Goal: Task Accomplishment & Management: Manage account settings

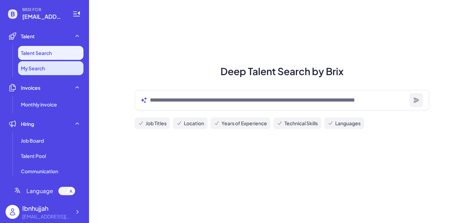
click at [42, 69] on span "My Search" at bounding box center [33, 68] width 24 height 7
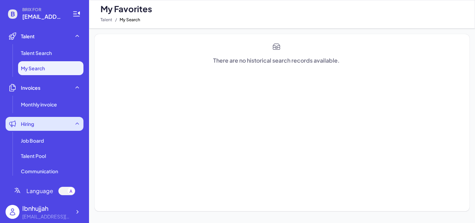
scroll to position [35, 0]
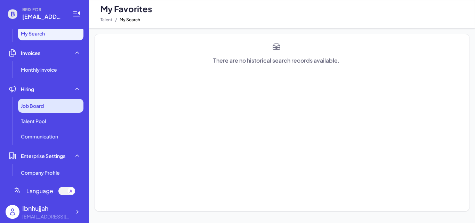
click at [56, 109] on div "Job Board" at bounding box center [50, 106] width 65 height 14
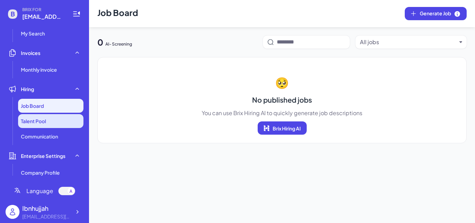
click at [55, 122] on li "Talent Pool" at bounding box center [50, 121] width 65 height 14
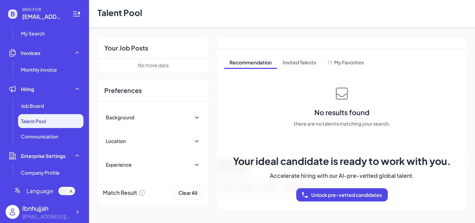
click at [195, 117] on icon at bounding box center [196, 117] width 3 height 2
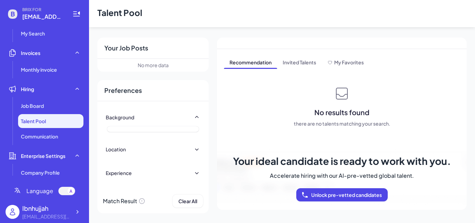
click at [195, 117] on icon at bounding box center [196, 117] width 7 height 7
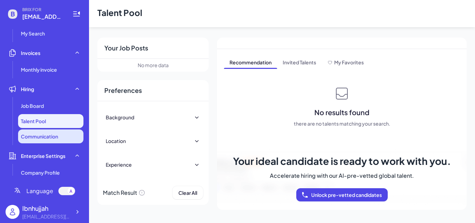
click at [60, 139] on li "Communication" at bounding box center [50, 136] width 65 height 14
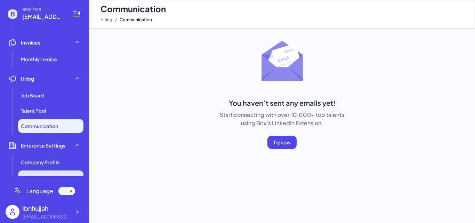
scroll to position [56, 0]
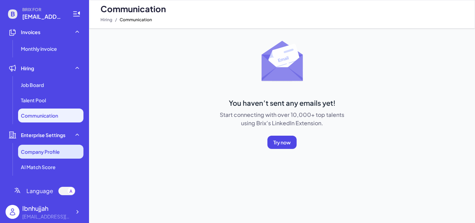
click at [38, 151] on span "Company Profile" at bounding box center [40, 151] width 39 height 7
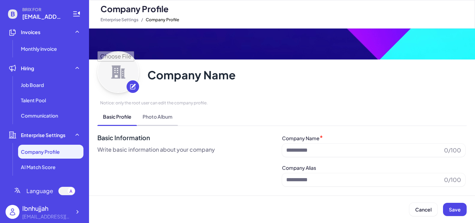
type input "**********"
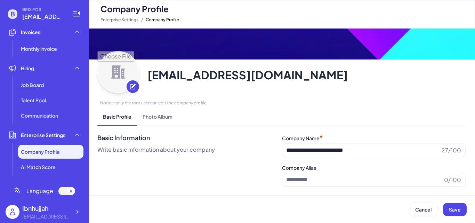
scroll to position [69, 0]
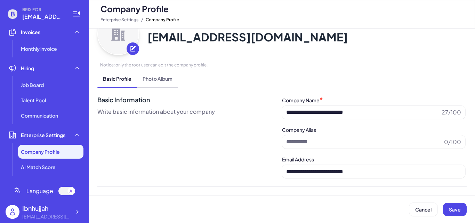
click at [162, 80] on span "Photo Album" at bounding box center [157, 78] width 41 height 18
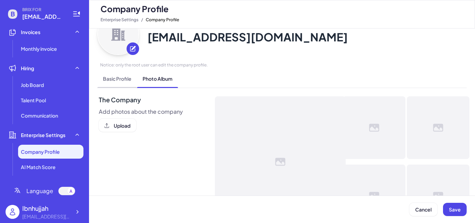
click at [113, 79] on span "Basic Profile" at bounding box center [117, 78] width 40 height 18
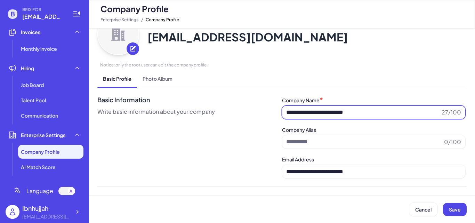
click at [384, 109] on input "**********" at bounding box center [362, 112] width 153 height 8
type input "*"
type input "**********"
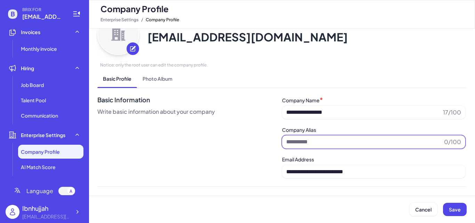
click at [349, 138] on input at bounding box center [363, 142] width 155 height 8
type input "********"
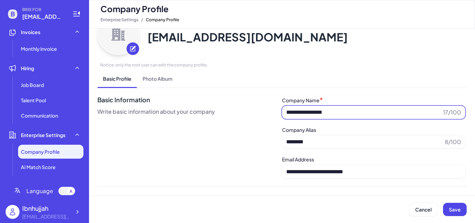
click at [370, 117] on span "**********" at bounding box center [373, 112] width 183 height 13
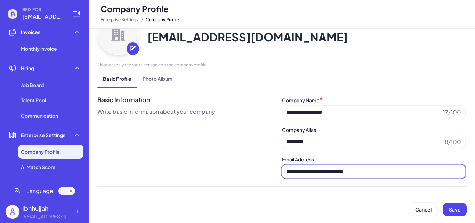
click at [390, 172] on input "**********" at bounding box center [373, 171] width 183 height 13
type input "*"
type input "**********"
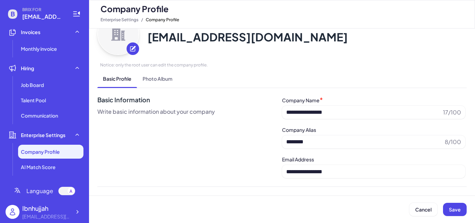
click at [367, 152] on div "**********" at bounding box center [374, 136] width 185 height 83
click at [459, 210] on span "Save" at bounding box center [455, 209] width 12 height 6
click at [455, 212] on span "Save" at bounding box center [455, 209] width 12 height 6
click at [167, 75] on span "Photo Album" at bounding box center [157, 78] width 41 height 18
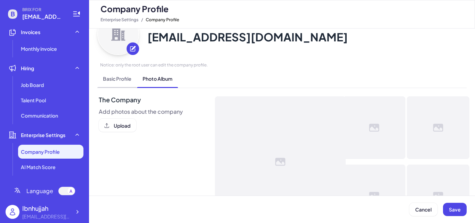
drag, startPoint x: 125, startPoint y: 73, endPoint x: 122, endPoint y: 74, distance: 3.6
click at [125, 73] on span "Basic Profile" at bounding box center [117, 78] width 40 height 18
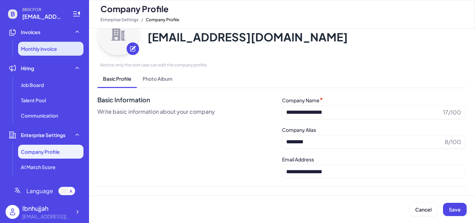
click at [45, 43] on li "Monthly invoice" at bounding box center [50, 49] width 65 height 14
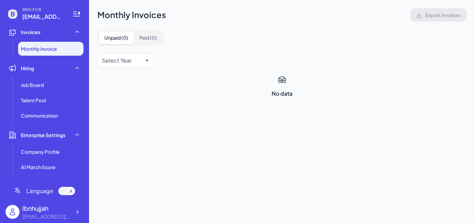
click at [47, 158] on ul "Company Profile AI Match Score" at bounding box center [45, 159] width 78 height 29
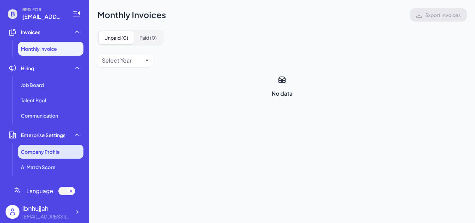
click at [48, 153] on span "Company Profile" at bounding box center [40, 151] width 39 height 7
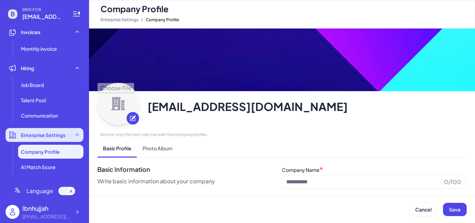
type input "**********"
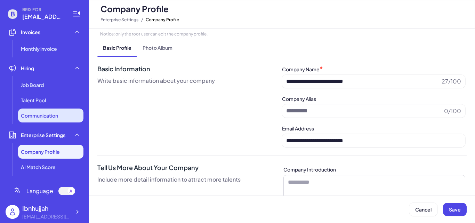
scroll to position [104, 0]
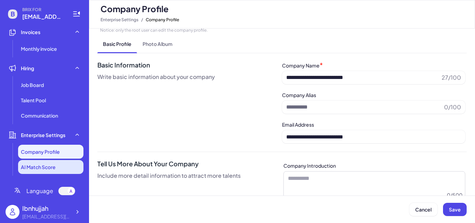
click at [41, 169] on span "AI Match Score" at bounding box center [38, 166] width 35 height 7
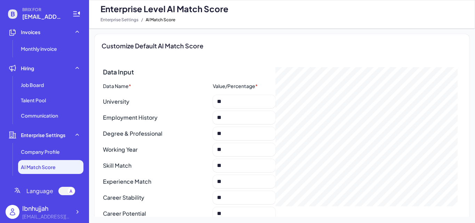
scroll to position [87, 0]
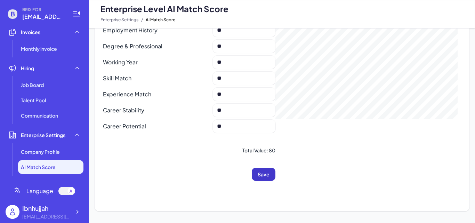
click at [268, 170] on button "Save" at bounding box center [264, 173] width 24 height 13
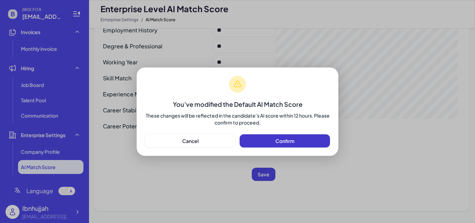
click at [276, 137] on button "Confirm" at bounding box center [284, 140] width 90 height 13
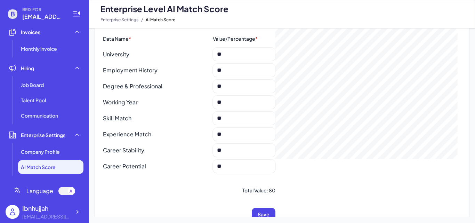
scroll to position [0, 0]
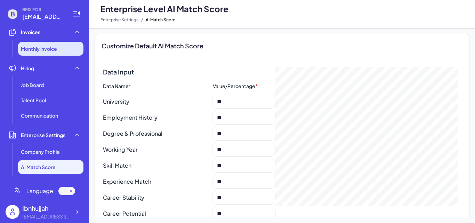
click at [51, 48] on span "Monthly invoice" at bounding box center [39, 48] width 36 height 7
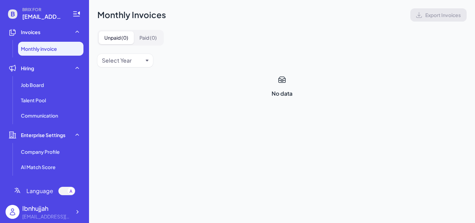
drag, startPoint x: 127, startPoint y: 56, endPoint x: 134, endPoint y: 65, distance: 10.9
click at [127, 57] on div "Select Year" at bounding box center [117, 60] width 30 height 8
drag, startPoint x: 128, startPoint y: 95, endPoint x: 132, endPoint y: 95, distance: 4.5
click at [128, 94] on div "2024" at bounding box center [125, 91] width 50 height 13
click at [138, 63] on icon at bounding box center [140, 61] width 6 height 6
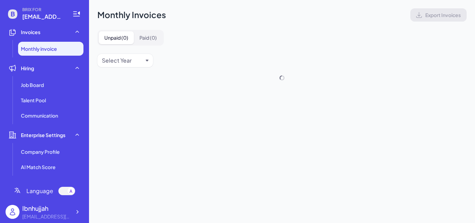
click at [137, 61] on div "Select Year" at bounding box center [122, 60] width 41 height 8
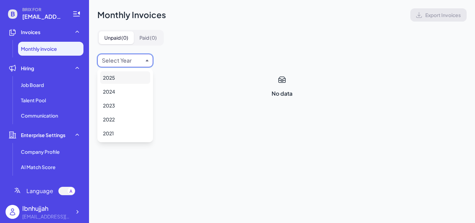
click at [136, 76] on div "2025" at bounding box center [125, 77] width 50 height 13
click at [44, 28] on div "BRIX FOR [EMAIL_ADDRESS][DOMAIN_NAME] Talent Talent Search My Search Invoices M…" at bounding box center [44, 111] width 89 height 223
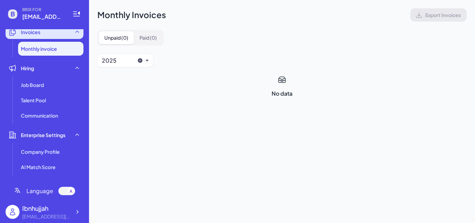
click at [44, 32] on div "Invoices" at bounding box center [45, 32] width 78 height 14
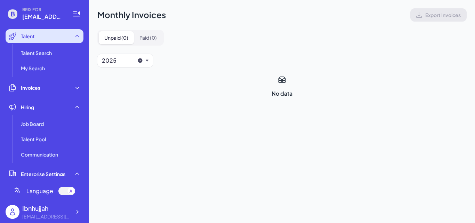
click at [63, 40] on div "Talent" at bounding box center [45, 36] width 78 height 14
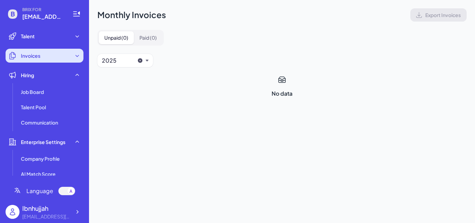
click at [54, 56] on div "Invoices" at bounding box center [45, 56] width 78 height 14
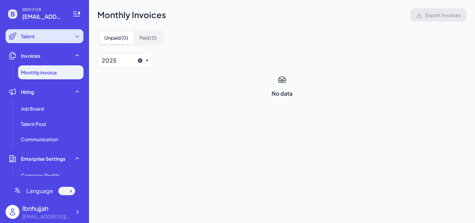
click at [61, 35] on div "Talent" at bounding box center [45, 36] width 78 height 14
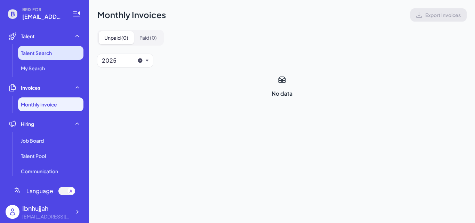
click at [60, 56] on li "Talent Search" at bounding box center [50, 53] width 65 height 14
